Goal: Check status: Check status

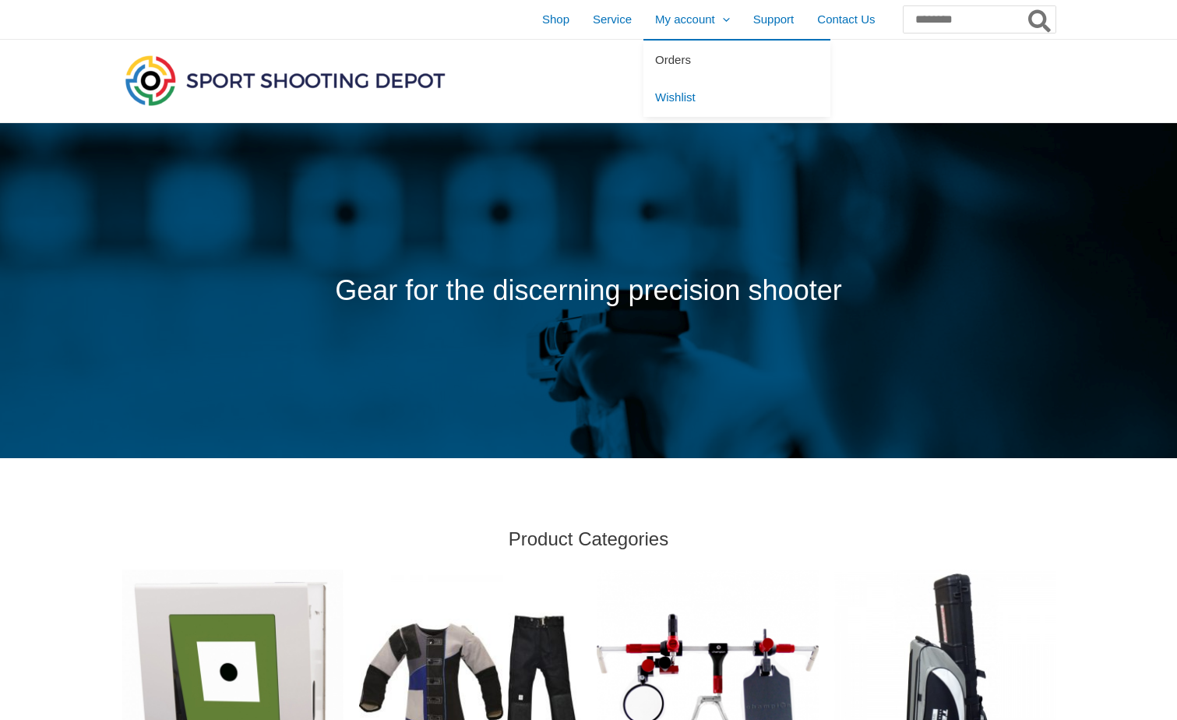
click at [655, 58] on link "Orders" at bounding box center [737, 60] width 187 height 38
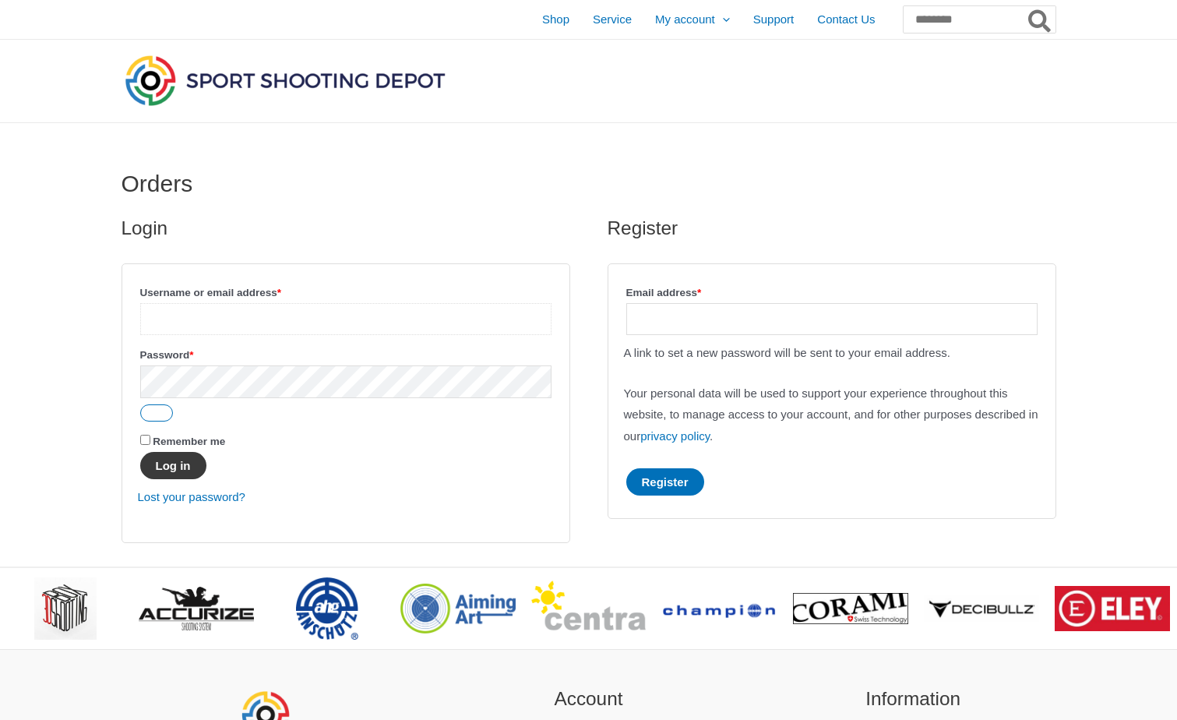
type input "**********"
click at [186, 464] on button "Log in" at bounding box center [173, 465] width 66 height 27
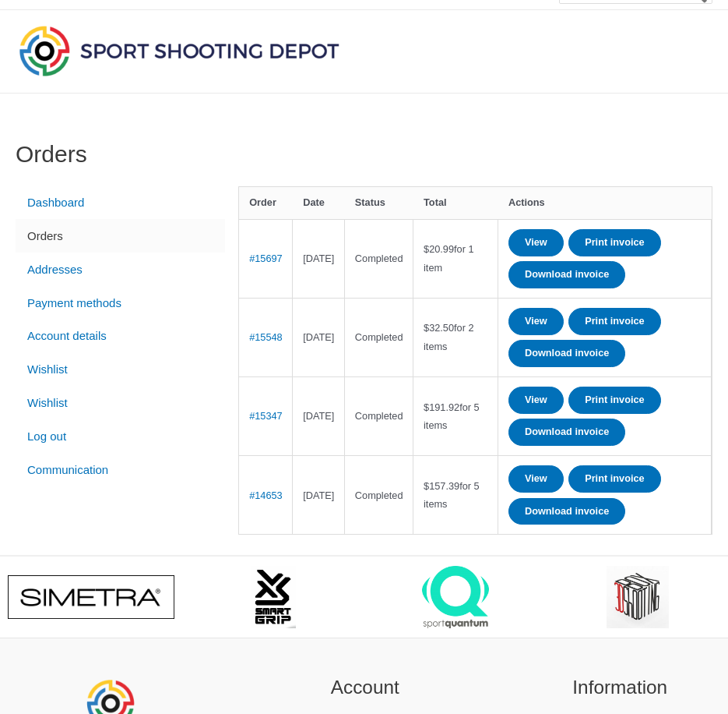
scroll to position [52, 0]
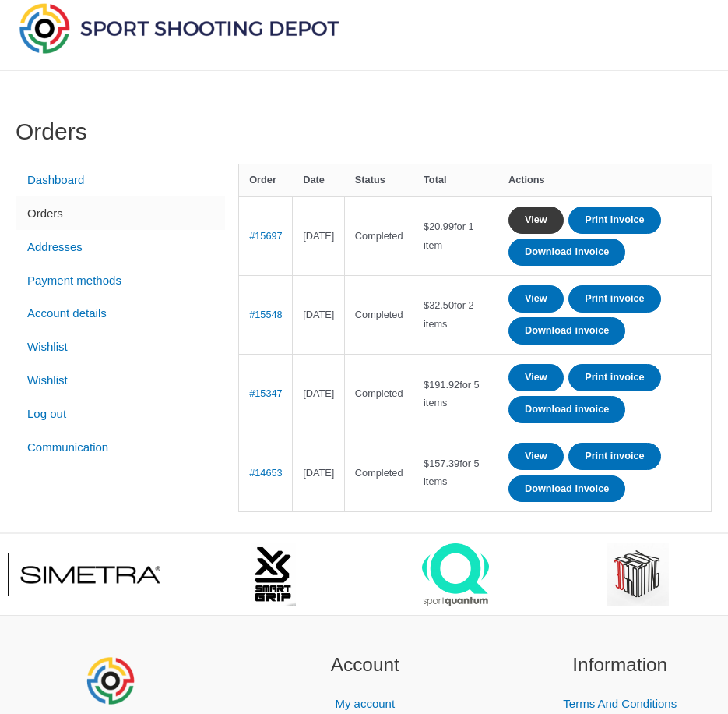
click at [564, 210] on link "View" at bounding box center [536, 219] width 55 height 27
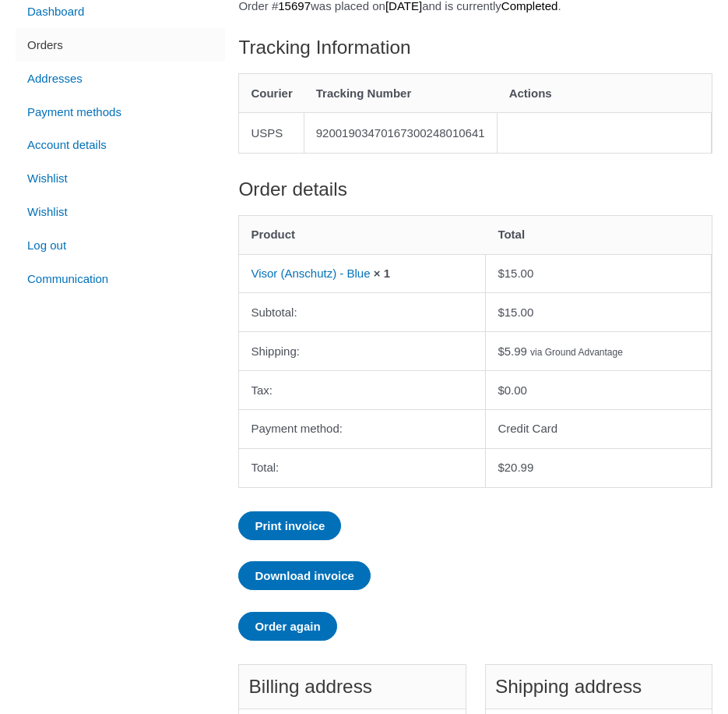
scroll to position [156, 0]
